Goal: Information Seeking & Learning: Learn about a topic

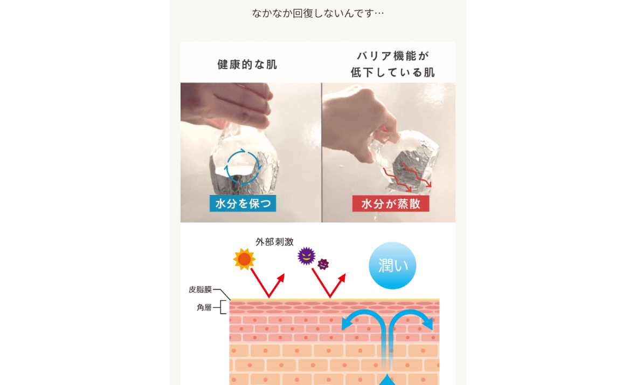
scroll to position [1200, 0]
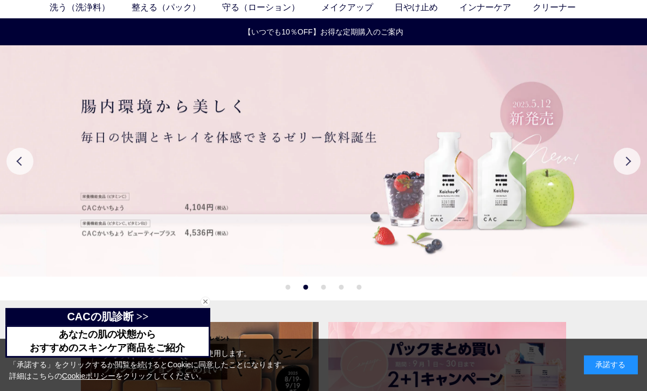
scroll to position [50, 0]
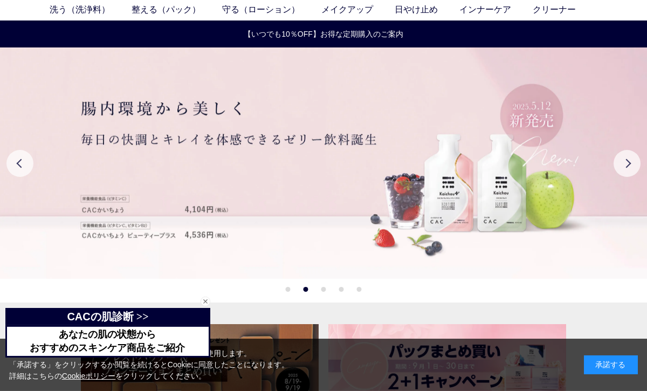
click at [80, 10] on link "洗う（洗浄料）" at bounding box center [91, 9] width 82 height 13
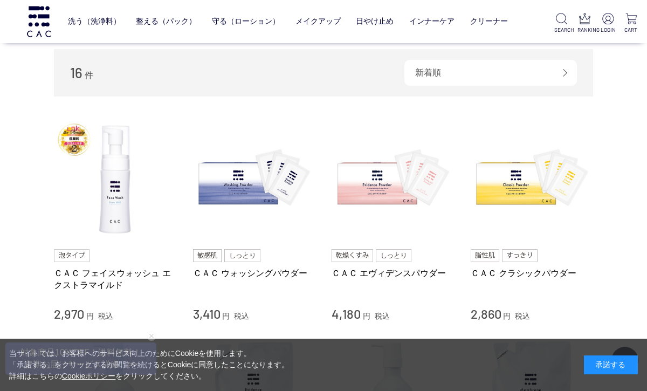
scroll to position [165, 0]
click at [160, 23] on link "整える（パック）" at bounding box center [166, 21] width 60 height 25
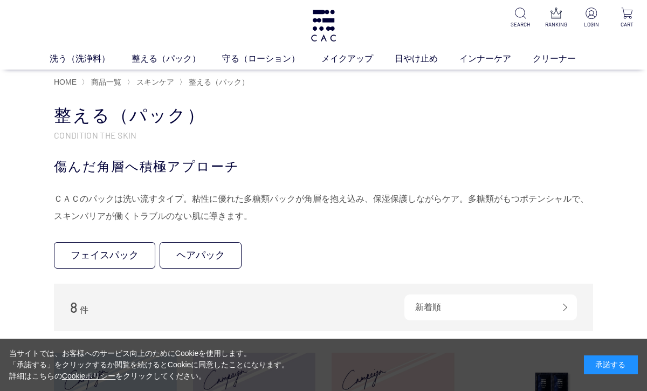
scroll to position [12, 0]
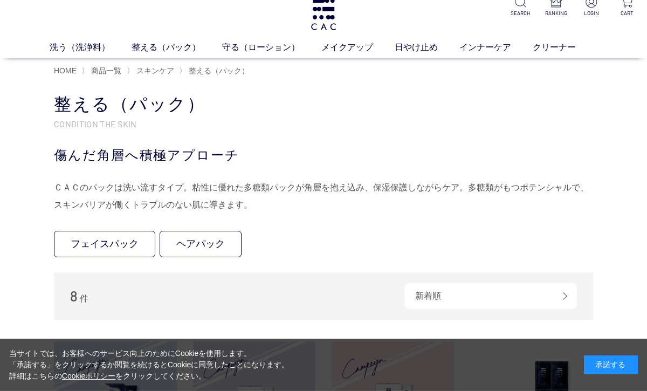
click at [116, 241] on link "フェイスパック" at bounding box center [104, 244] width 101 height 26
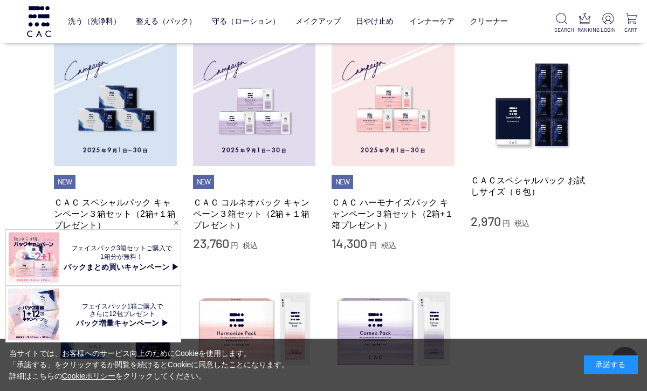
scroll to position [99, 0]
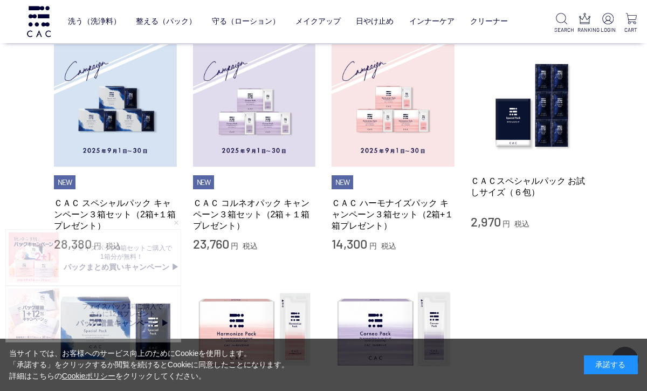
click at [244, 25] on link "守る（ローション）" at bounding box center [246, 21] width 68 height 25
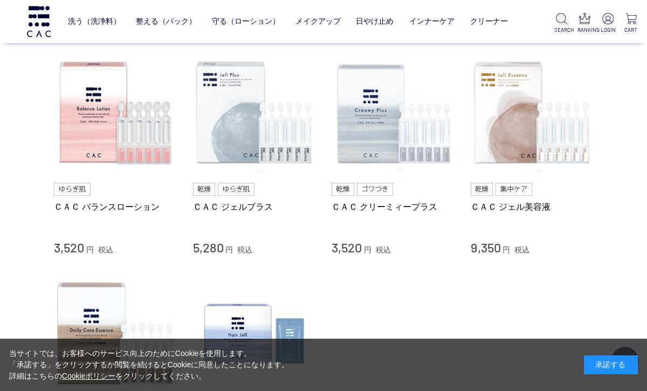
scroll to position [435, 0]
click at [587, 292] on li "ＣＡＣ デイリーケア美容液 5,940 円 税込 ＣＡＣ ヘアジェル 3,520 円 税込" at bounding box center [323, 374] width 539 height 204
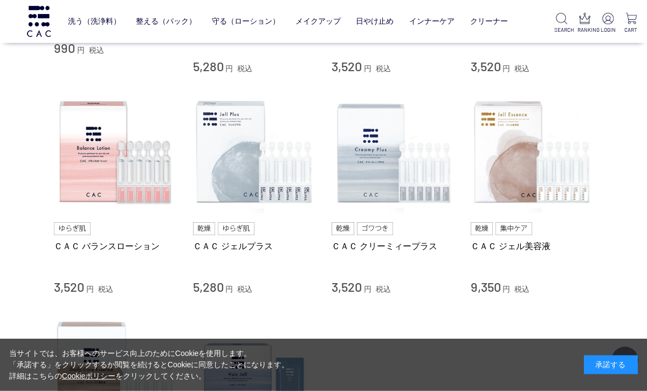
scroll to position [394, 0]
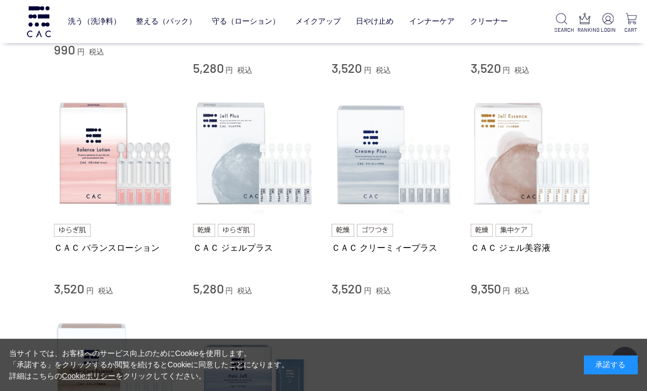
click at [592, 273] on div "ＣＡＣ ジェル美容液" at bounding box center [532, 259] width 123 height 35
click at [390, 194] on img at bounding box center [393, 154] width 123 height 123
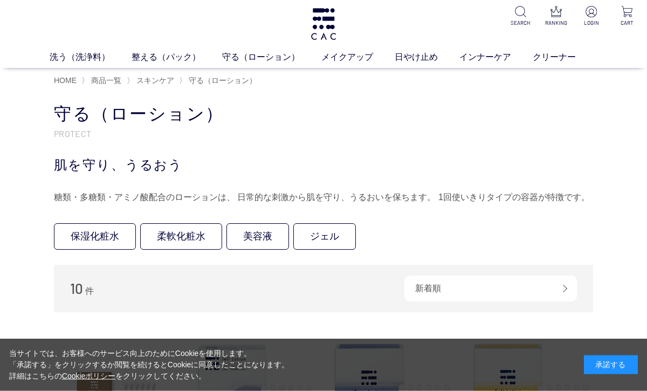
scroll to position [0, 0]
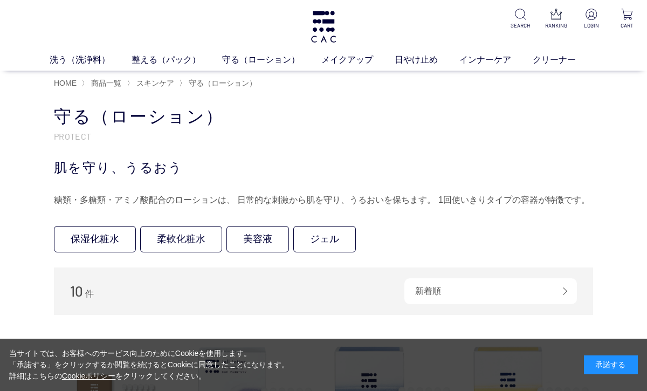
click at [423, 64] on link "日やけ止め" at bounding box center [427, 59] width 65 height 13
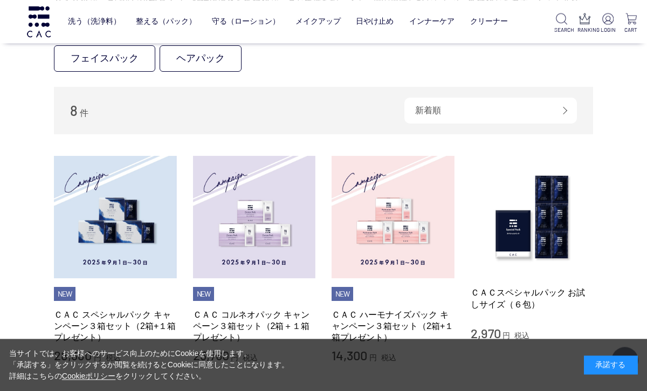
scroll to position [125, 0]
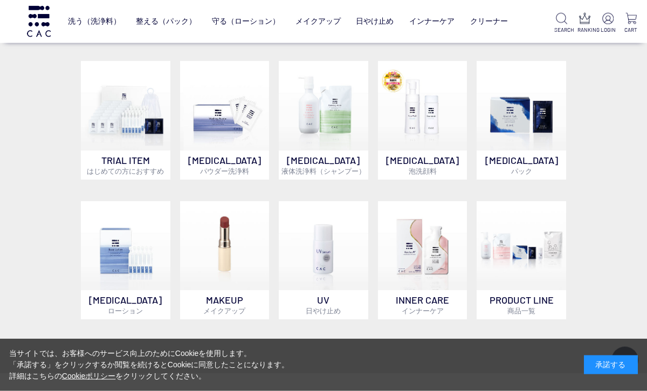
scroll to position [634, 0]
click at [434, 258] on img at bounding box center [423, 246] width 90 height 90
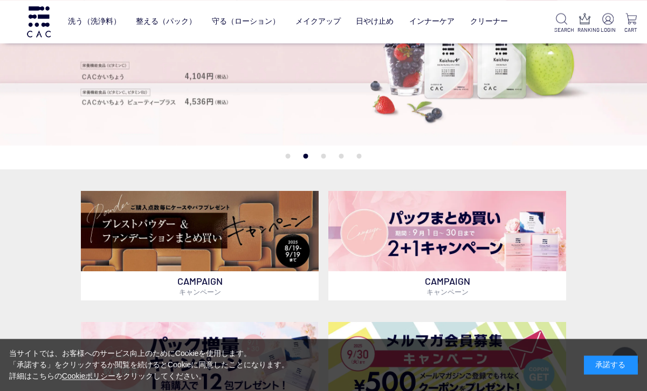
scroll to position [107, 0]
